Goal: Task Accomplishment & Management: Manage account settings

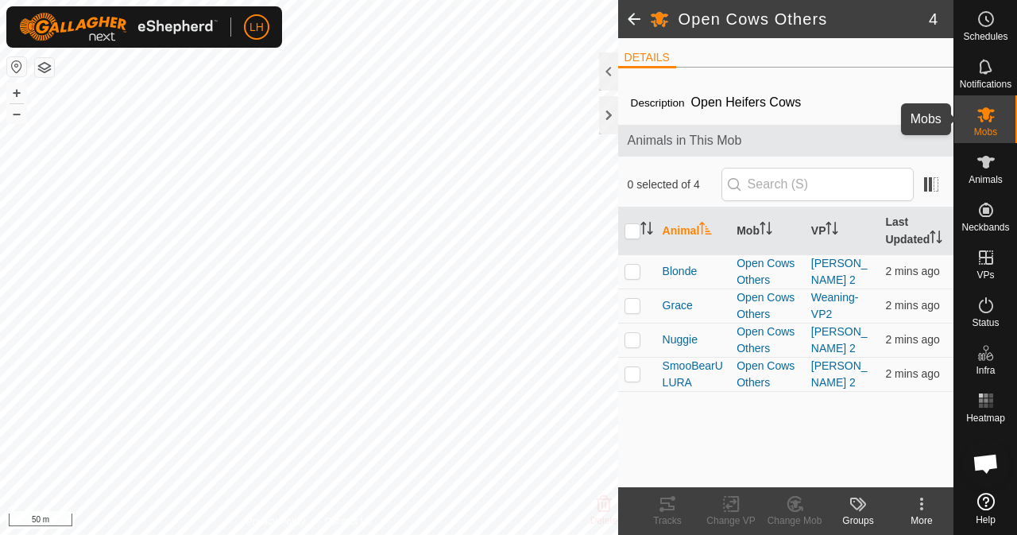
click at [1001, 133] on div "Mobs" at bounding box center [985, 119] width 63 height 48
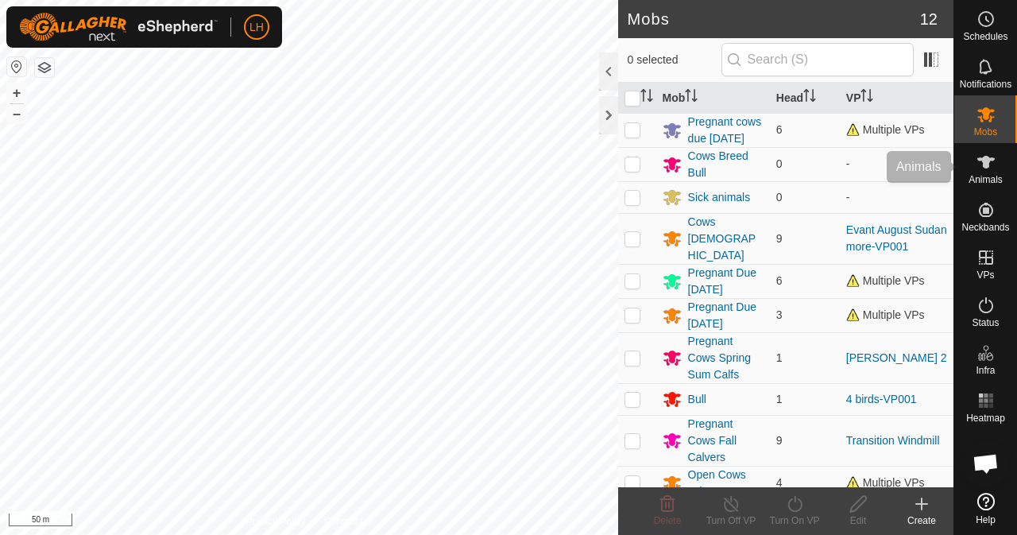
click at [988, 170] on icon at bounding box center [985, 161] width 19 height 19
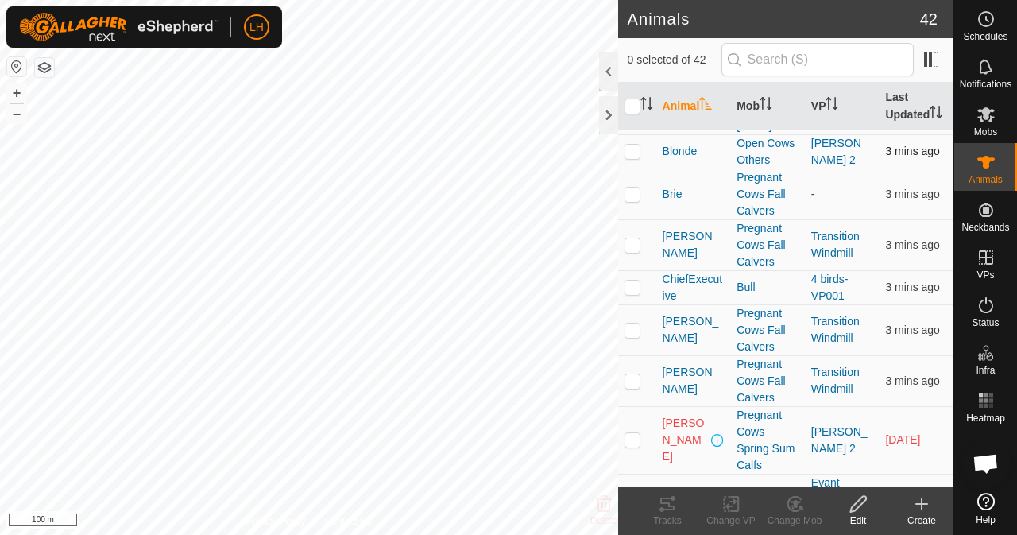
scroll to position [238, 0]
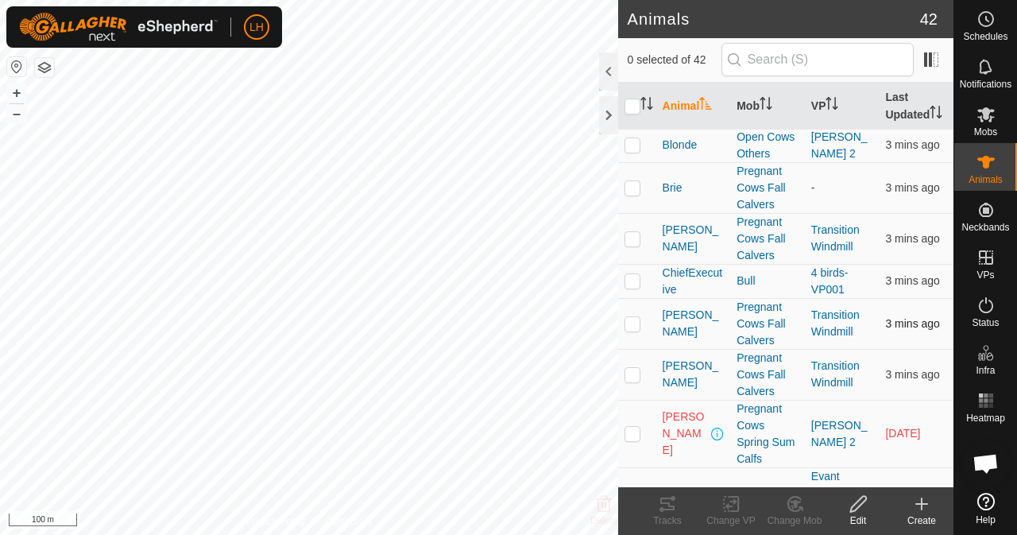
click at [633, 330] on p-checkbox at bounding box center [632, 323] width 16 height 13
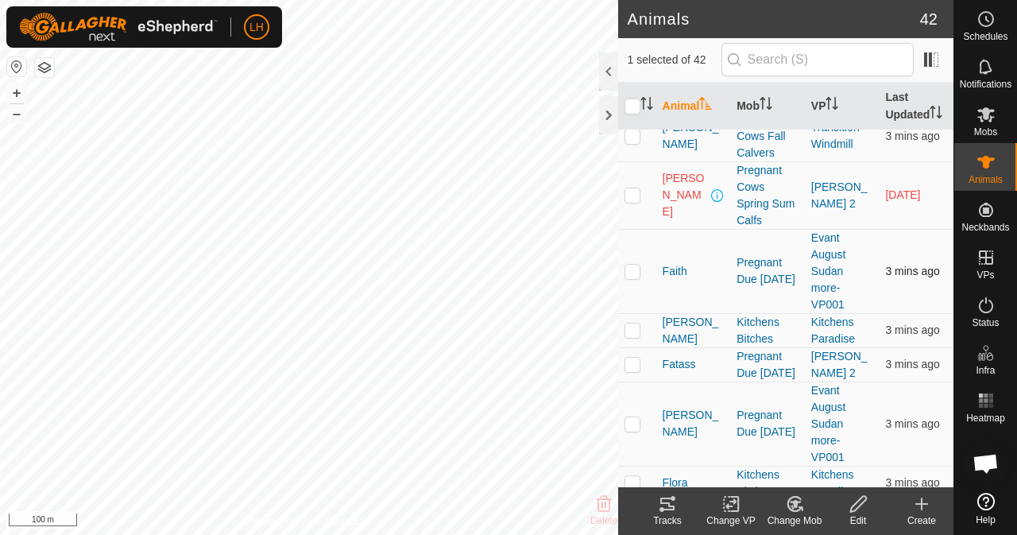
scroll to position [318, 0]
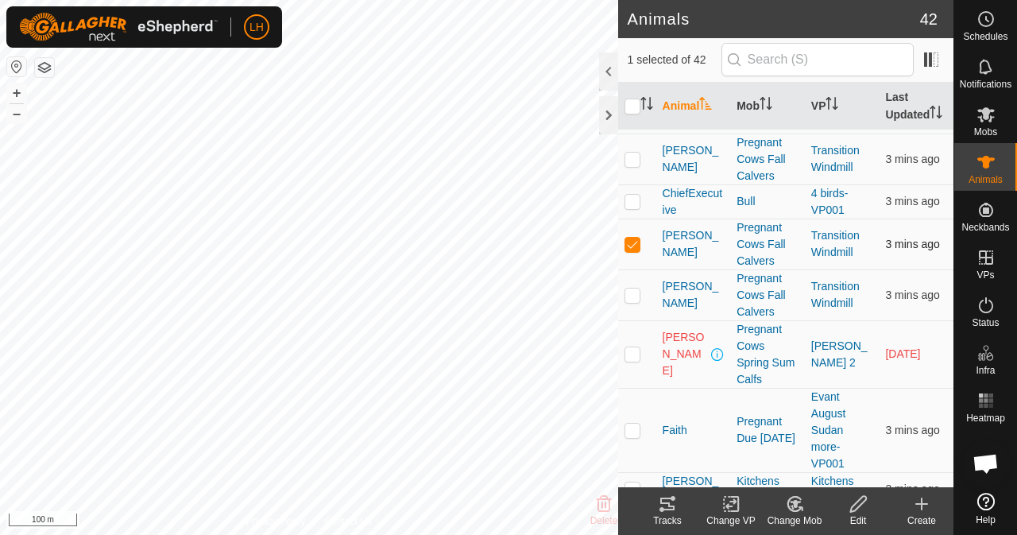
click at [628, 250] on p-checkbox at bounding box center [632, 243] width 16 height 13
checkbox input "false"
click at [629, 360] on p-checkbox at bounding box center [632, 353] width 16 height 13
checkbox input "true"
click at [671, 363] on span "[PERSON_NAME]" at bounding box center [685, 354] width 46 height 50
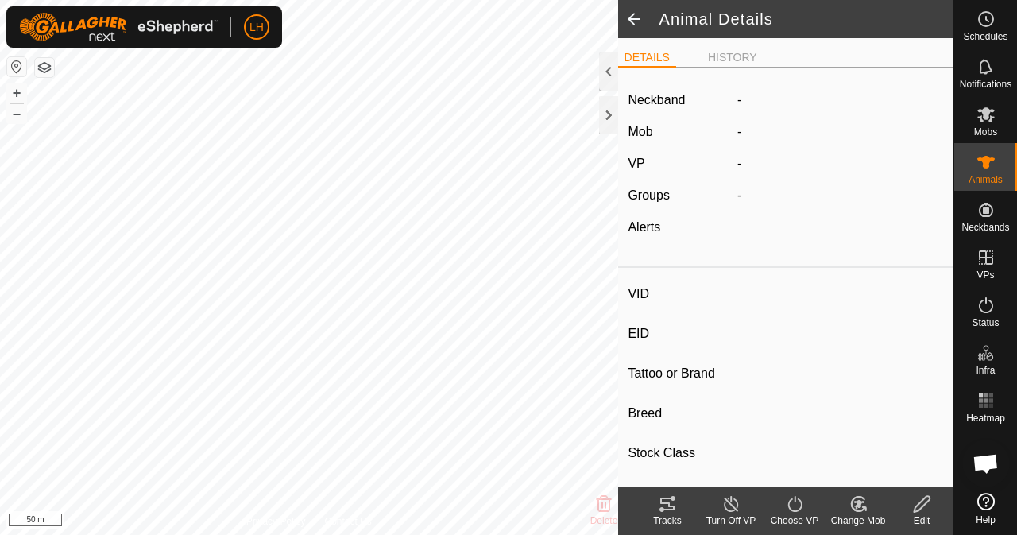
type input "[PERSON_NAME]"
type input "-"
type input "Red Angus"
type input "Registered 3A 50"
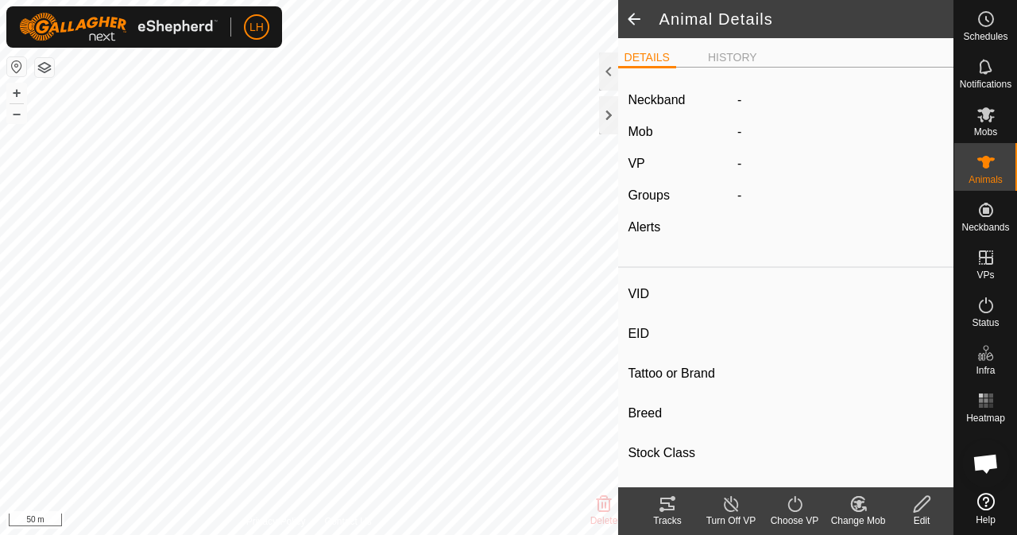
type input "04/2019"
type input "6 years 7 months"
type input "0 kg"
type input "-"
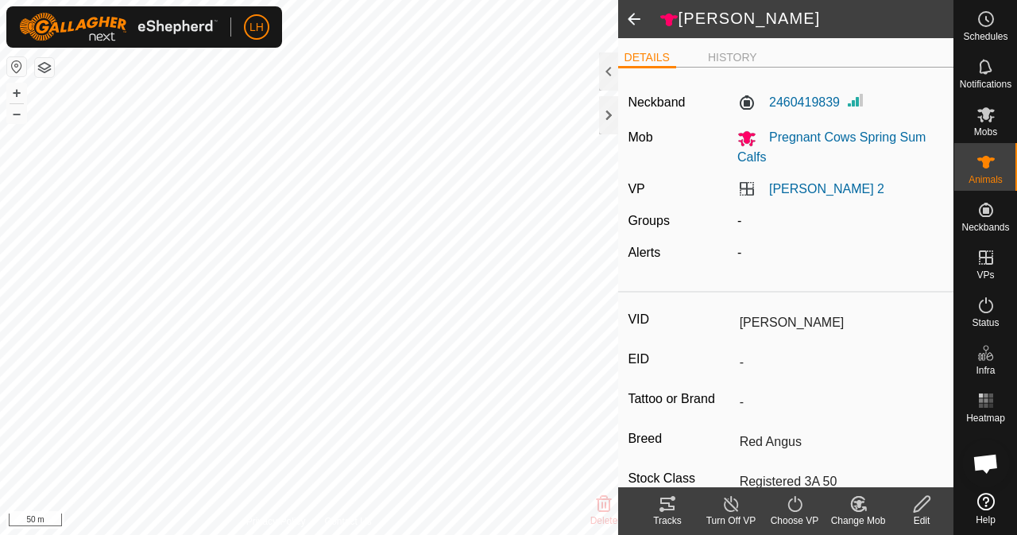
click at [634, 18] on span at bounding box center [634, 19] width 32 height 38
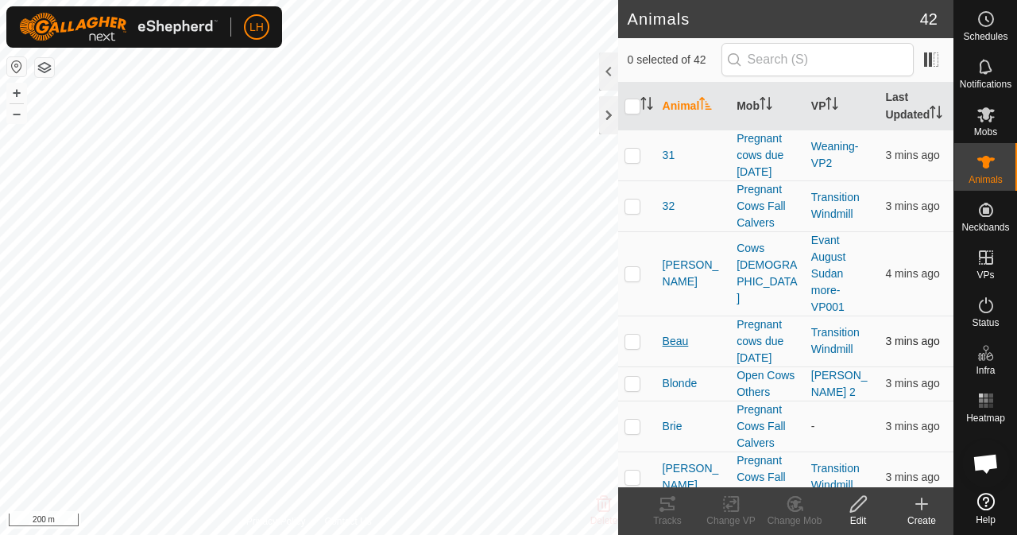
click at [669, 349] on span "Beau" at bounding box center [675, 341] width 26 height 17
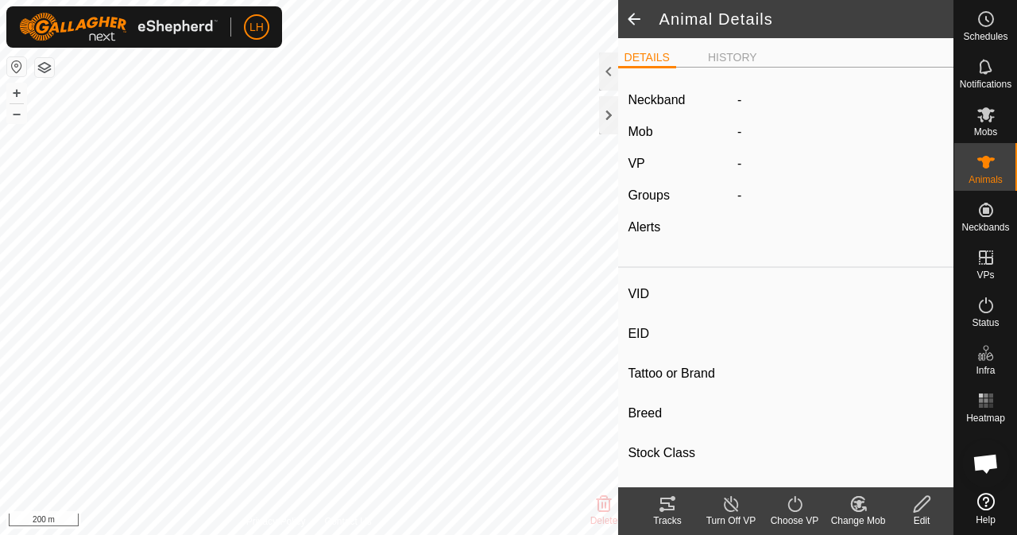
type input "Beau"
type input "-"
type input "Beau"
type input "Red Angus"
type input "Registered 75 percent"
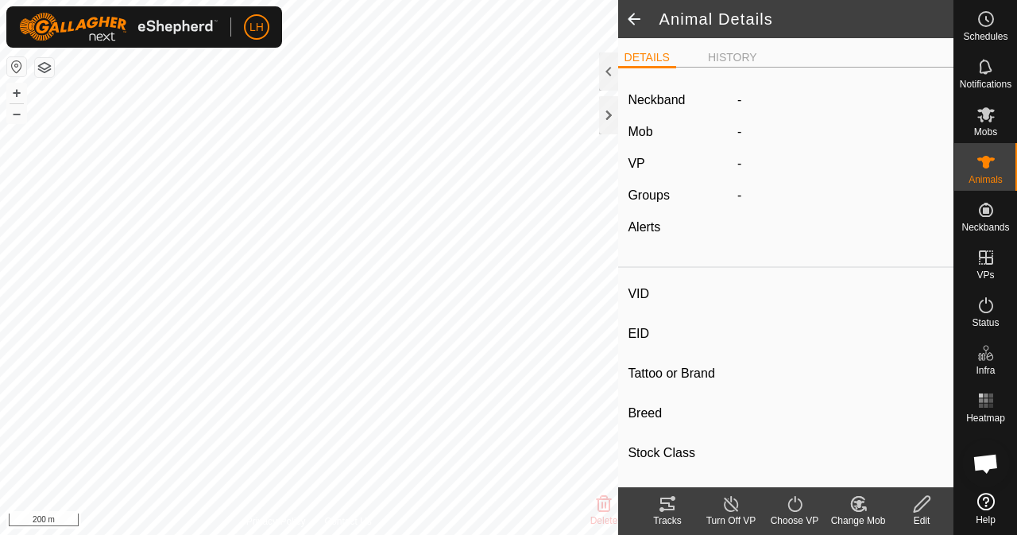
type input "0 kg"
type input "-"
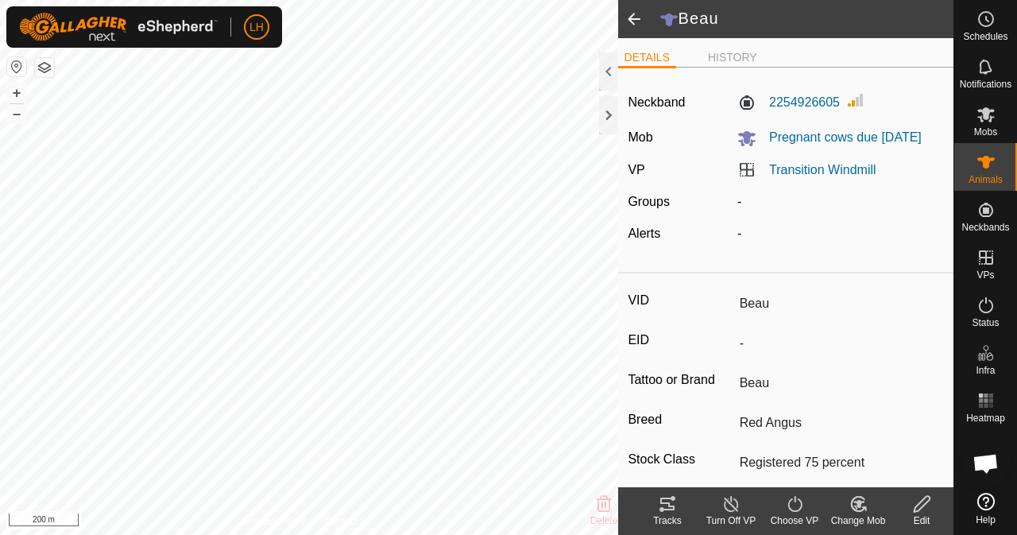
click at [635, 10] on span at bounding box center [634, 19] width 32 height 38
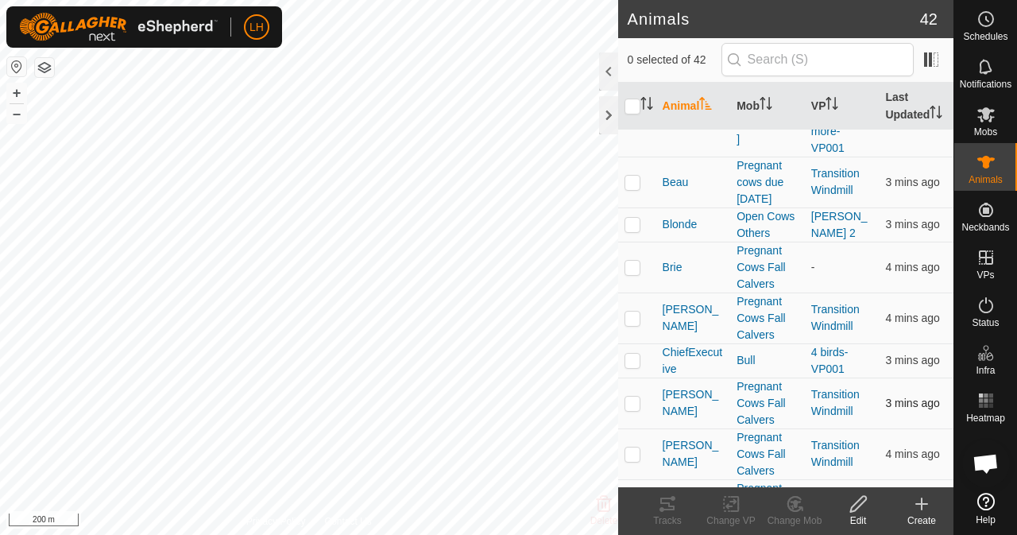
scroll to position [238, 0]
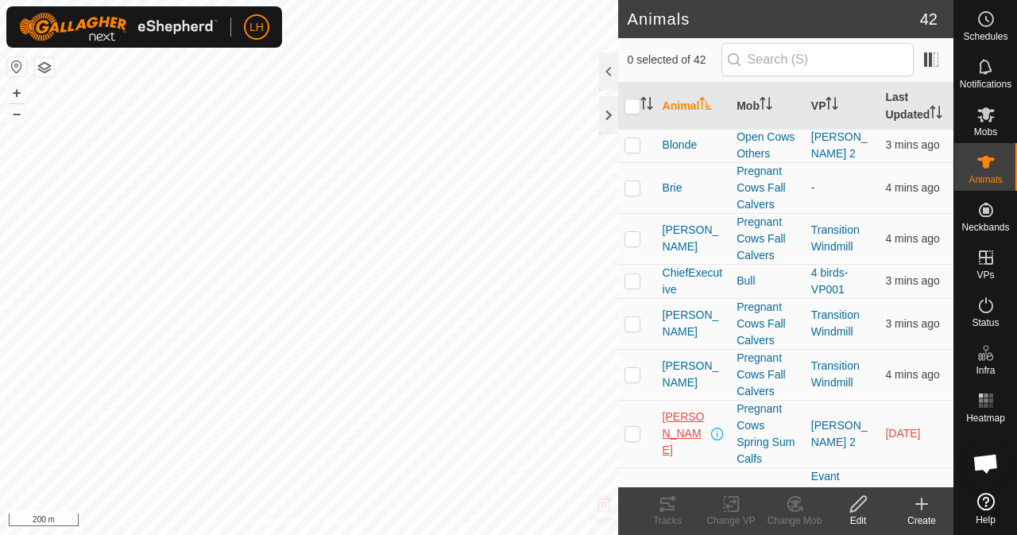
click at [667, 447] on span "[PERSON_NAME]" at bounding box center [685, 433] width 46 height 50
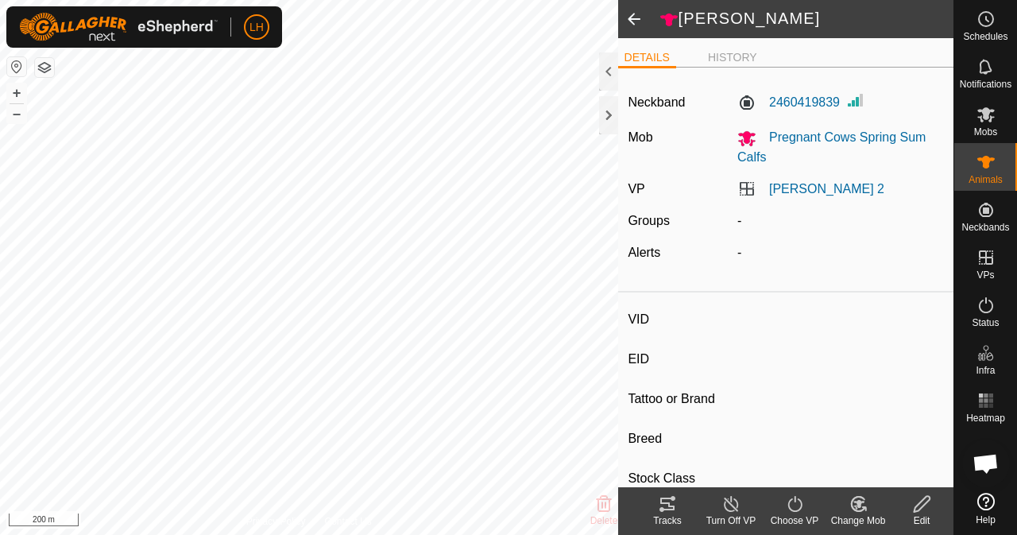
type input "[PERSON_NAME]"
type input "-"
type input "Red Angus"
type input "Registered 3A 50"
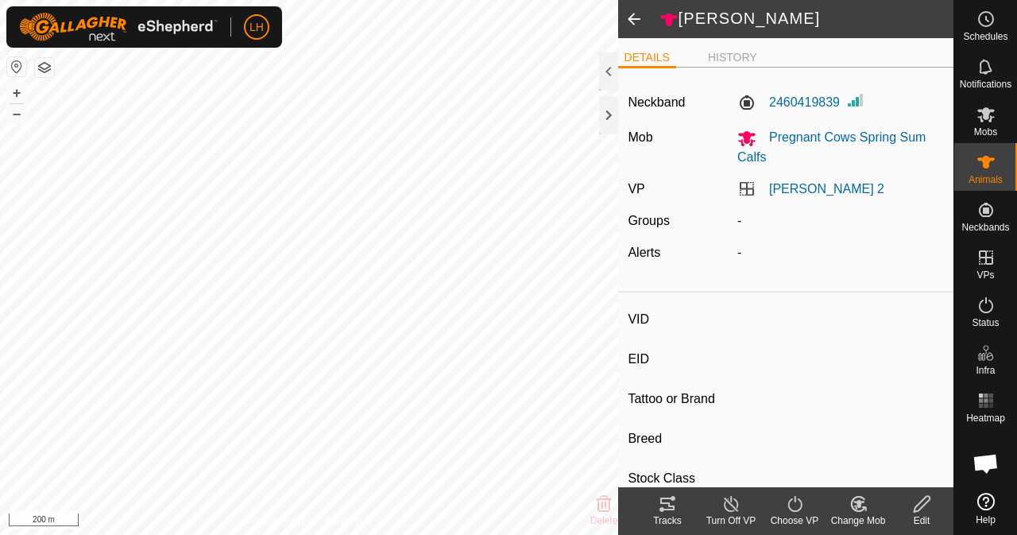
type input "04/2019"
type input "6 years 7 months"
type input "0 kg"
type input "-"
click at [807, 98] on label "2460419839" at bounding box center [788, 102] width 102 height 19
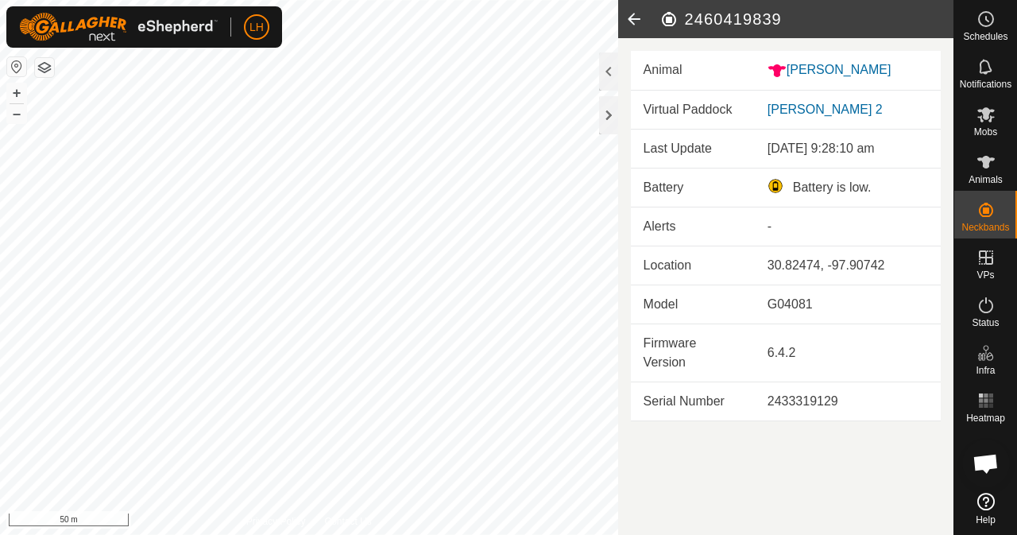
click at [630, 19] on icon at bounding box center [634, 19] width 32 height 38
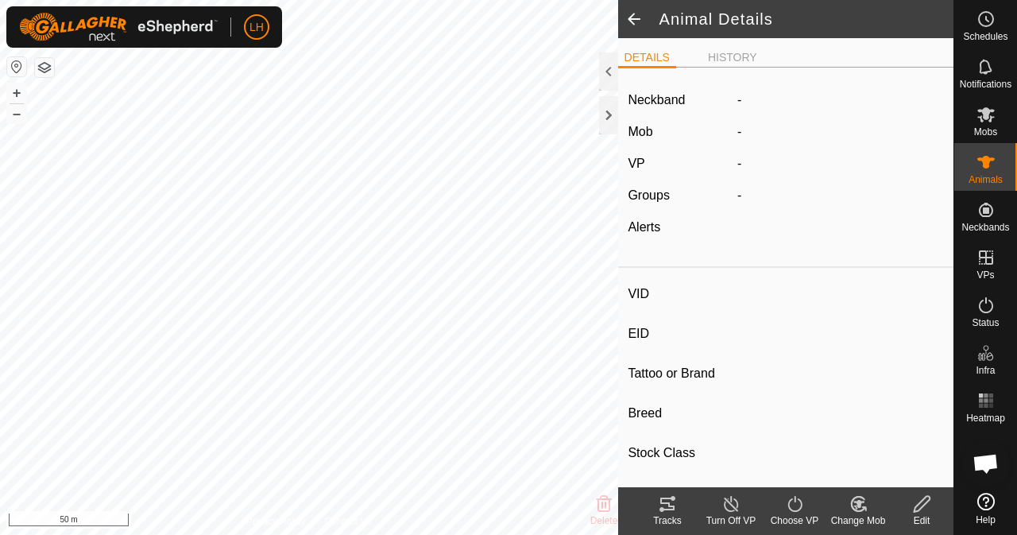
type input "[PERSON_NAME]"
type input "-"
type input "Red Angus"
type input "Registered 3A 50"
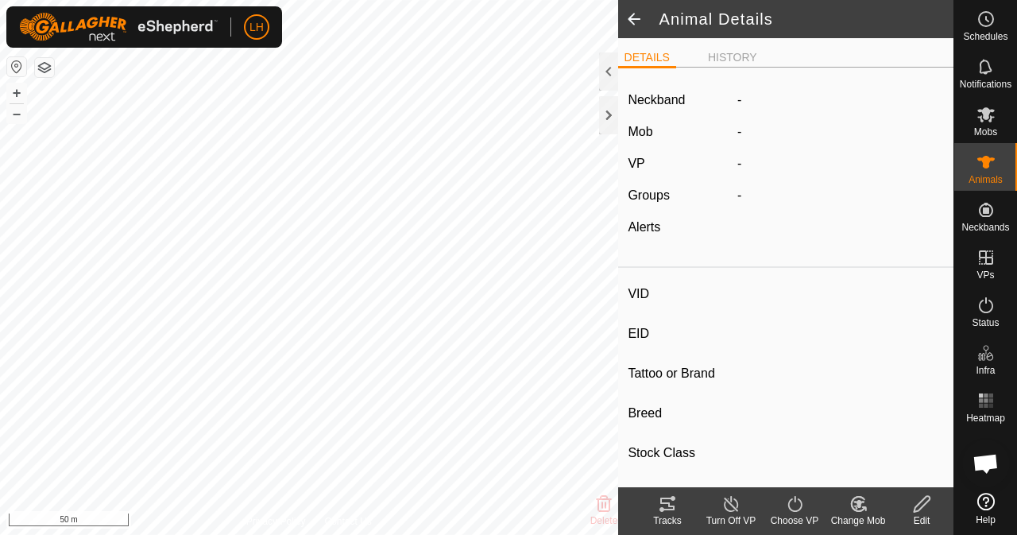
type input "04/2019"
type input "6 years 7 months"
type input "0 kg"
type input "-"
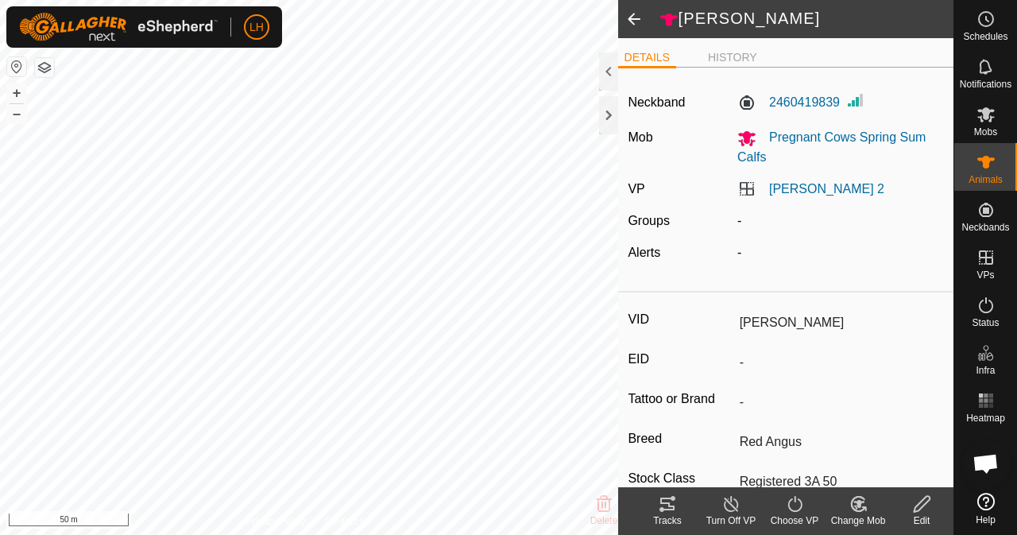
click at [631, 17] on span at bounding box center [634, 19] width 32 height 38
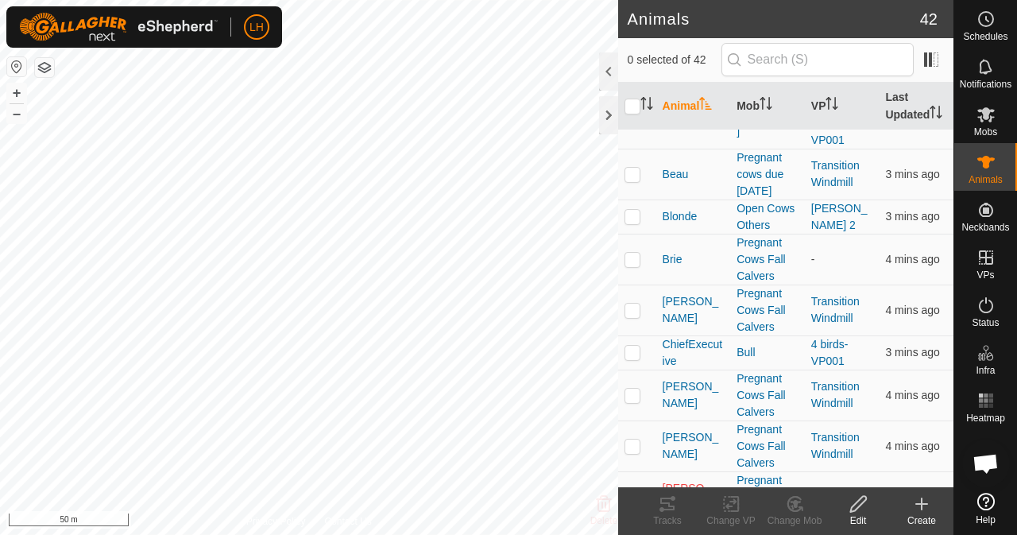
scroll to position [318, 0]
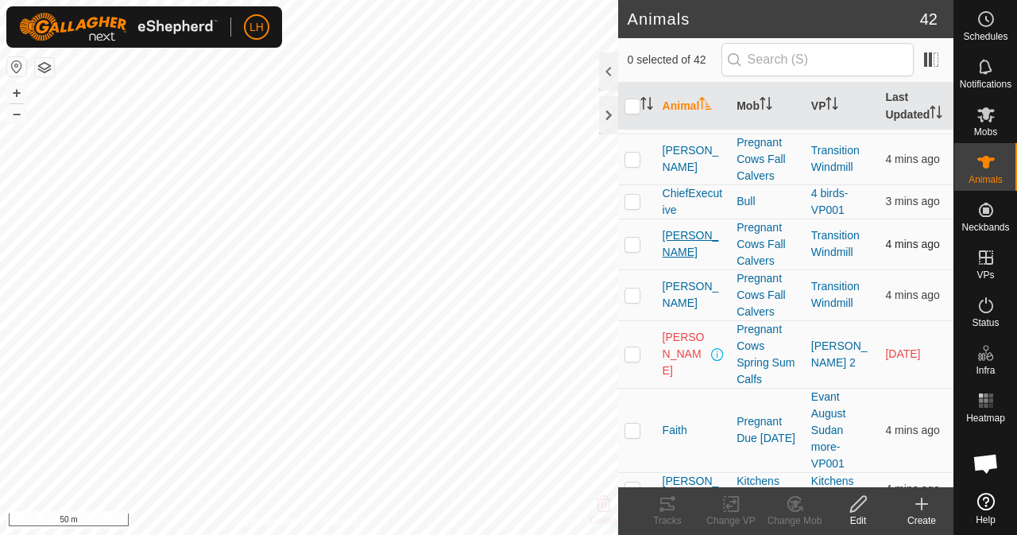
click at [672, 255] on span "[PERSON_NAME]" at bounding box center [693, 243] width 62 height 33
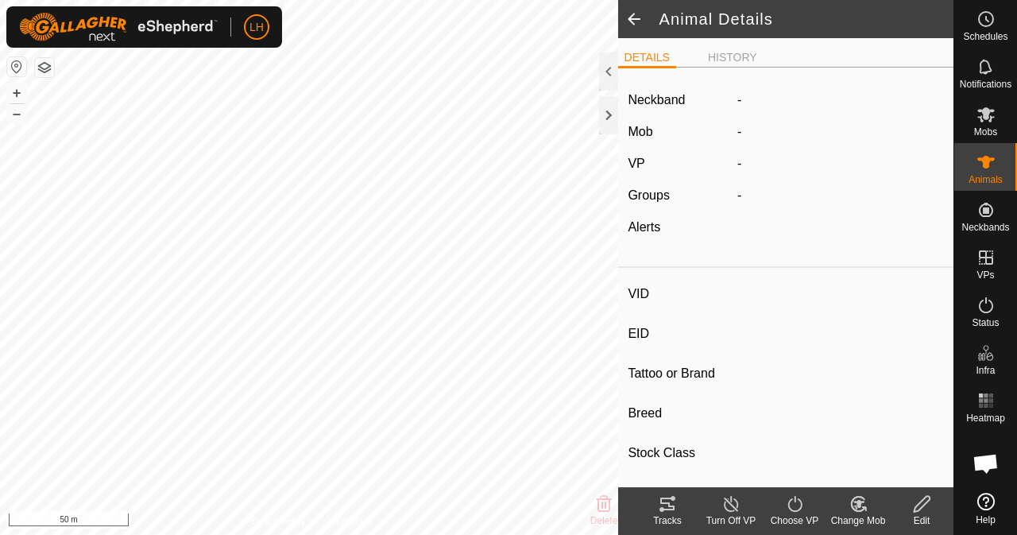
type input "[PERSON_NAME]"
type input "-"
type input "009J"
type input "Red Angus"
type input "Registered 3A 50"
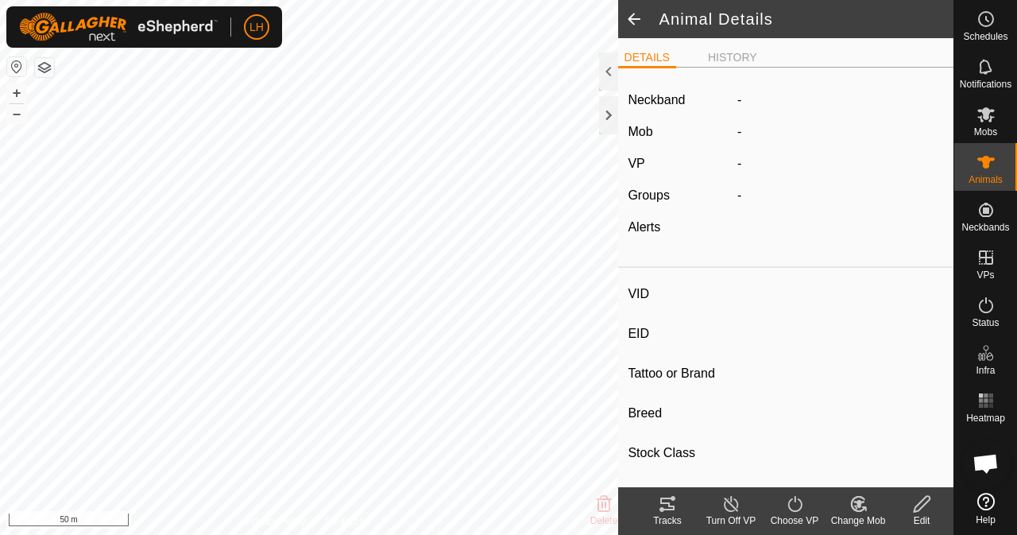
type input "09/2021"
type input "4 years 2 months"
type input "0 kg"
type input "-"
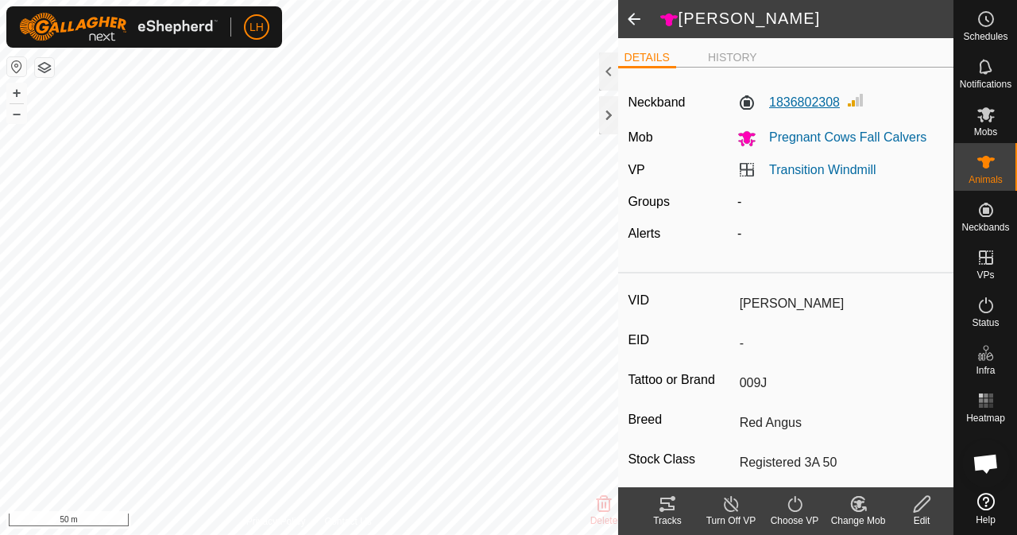
click at [796, 99] on label "1836802308" at bounding box center [788, 102] width 102 height 19
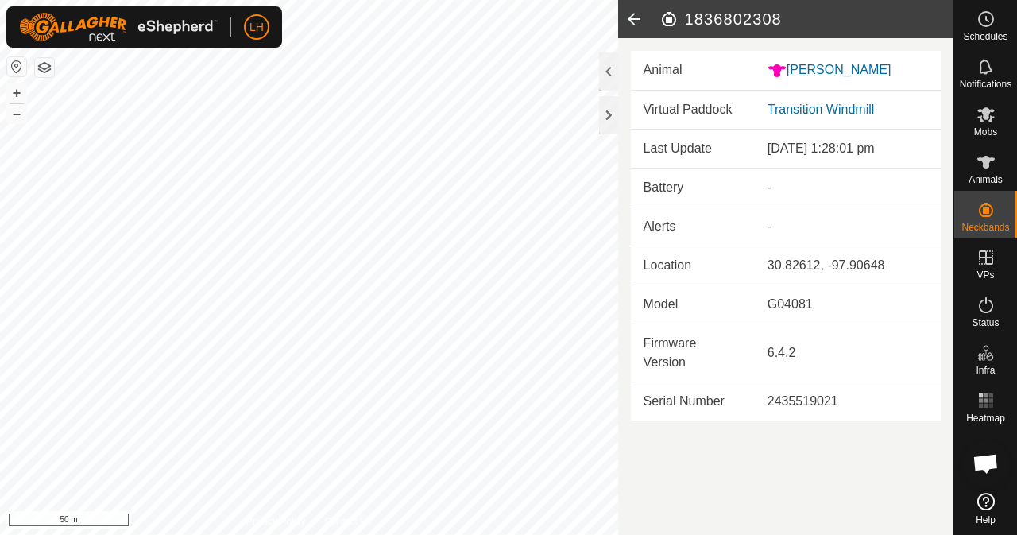
click at [636, 21] on icon at bounding box center [634, 19] width 32 height 38
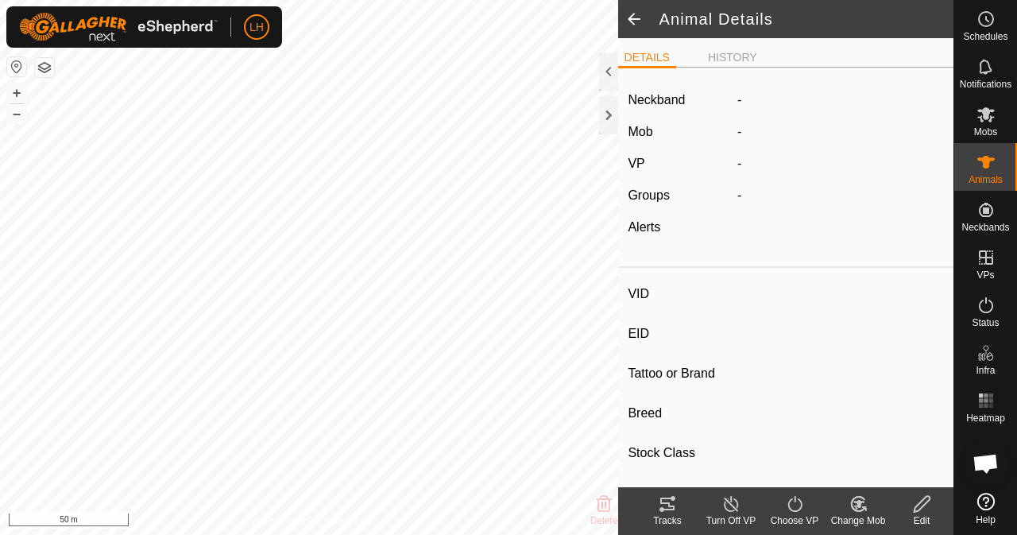
type input "[PERSON_NAME]"
type input "-"
type input "009J"
type input "Red Angus"
type input "Registered 3A 50"
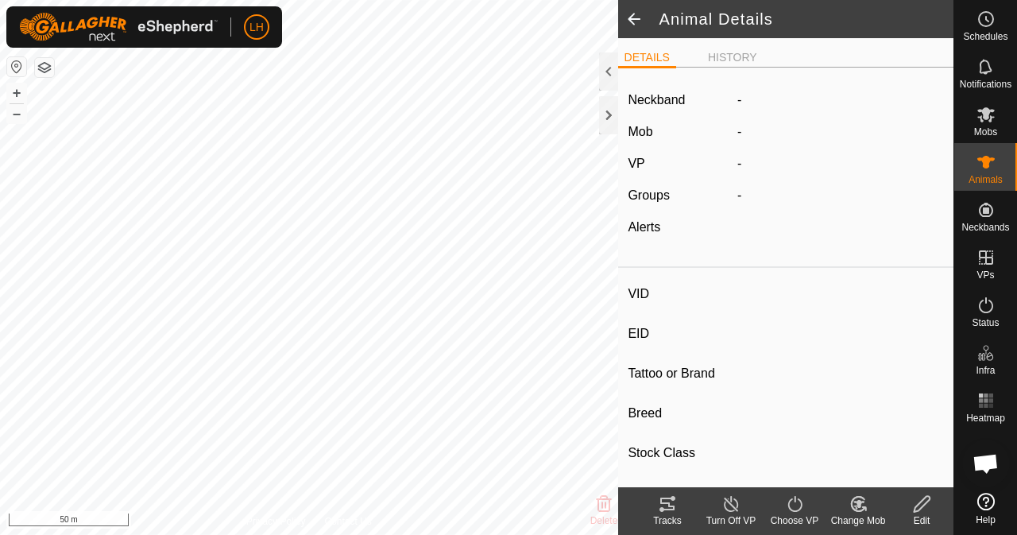
type input "09/2021"
type input "4 years 2 months"
type input "0 kg"
type input "-"
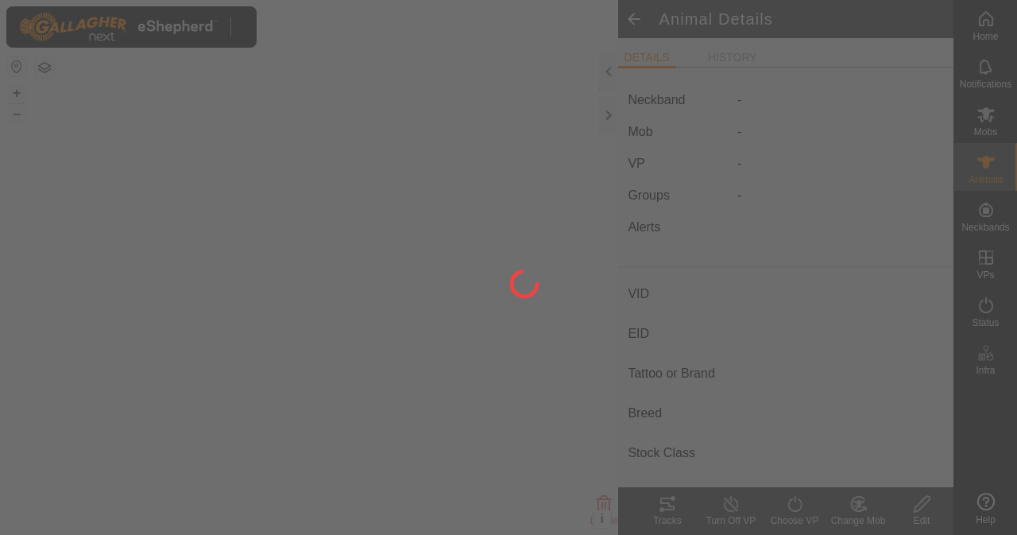
type input "[PERSON_NAME]"
type input "-"
type input "009J"
type input "Red Angus"
type input "Registered 3A 50"
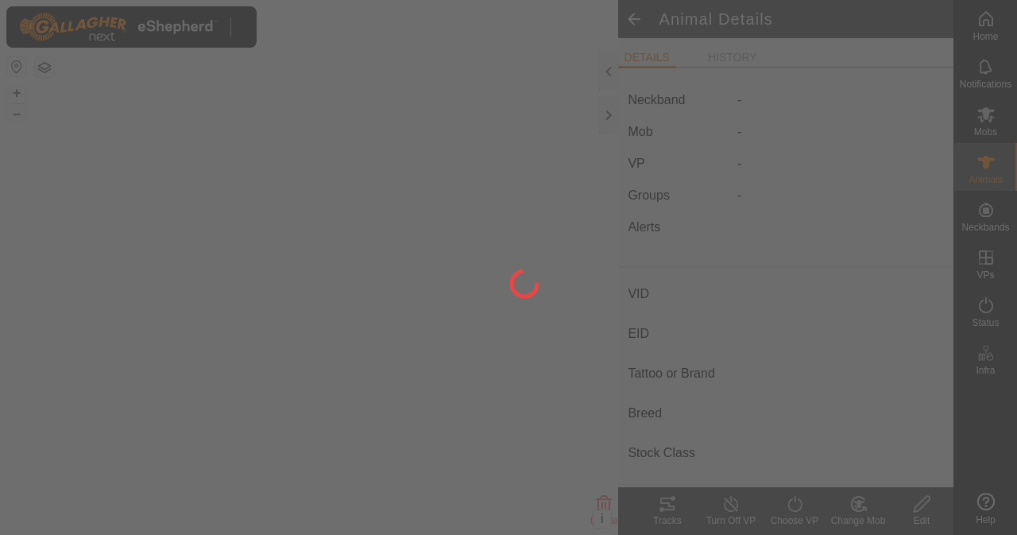
type input "09/2021"
type input "4 years 2 months"
type input "0 kg"
type input "-"
